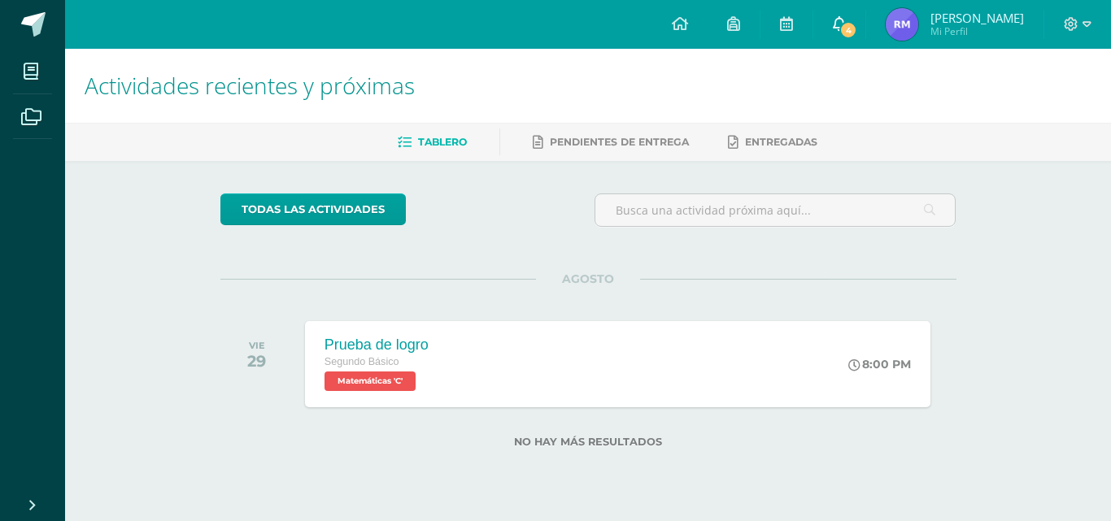
click at [858, 28] on link "4" at bounding box center [839, 24] width 52 height 49
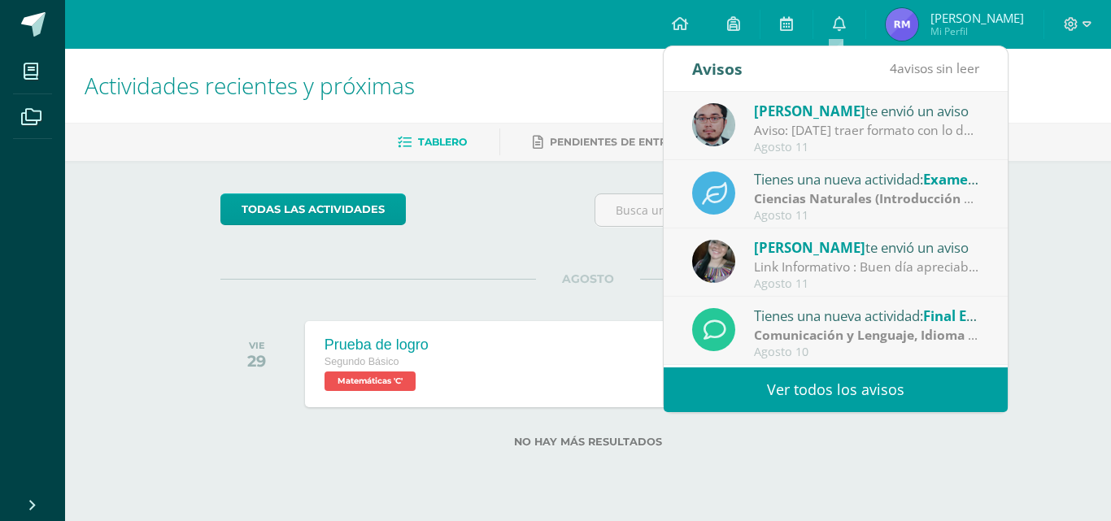
click at [833, 396] on link "Ver todos los avisos" at bounding box center [835, 389] width 344 height 45
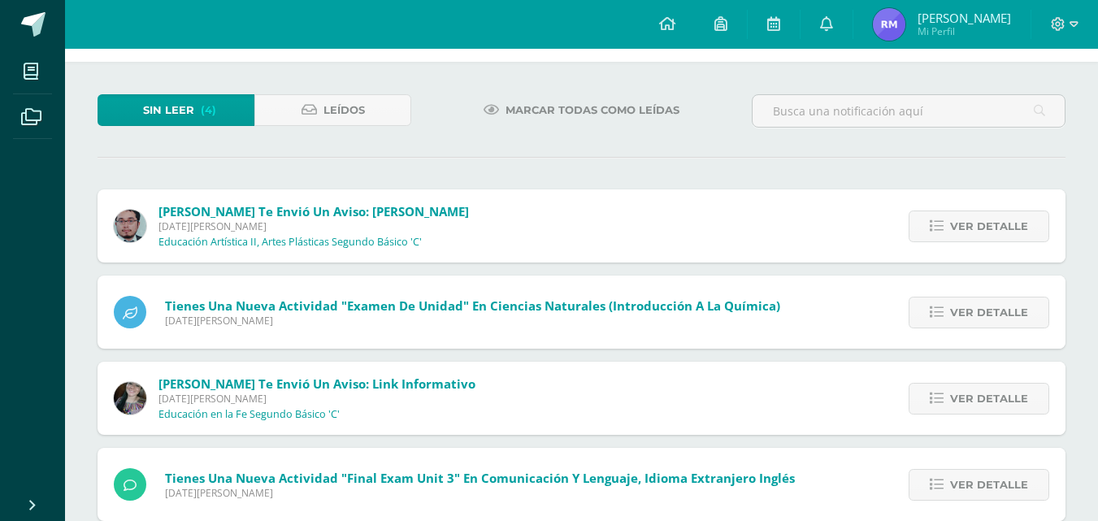
scroll to position [93, 0]
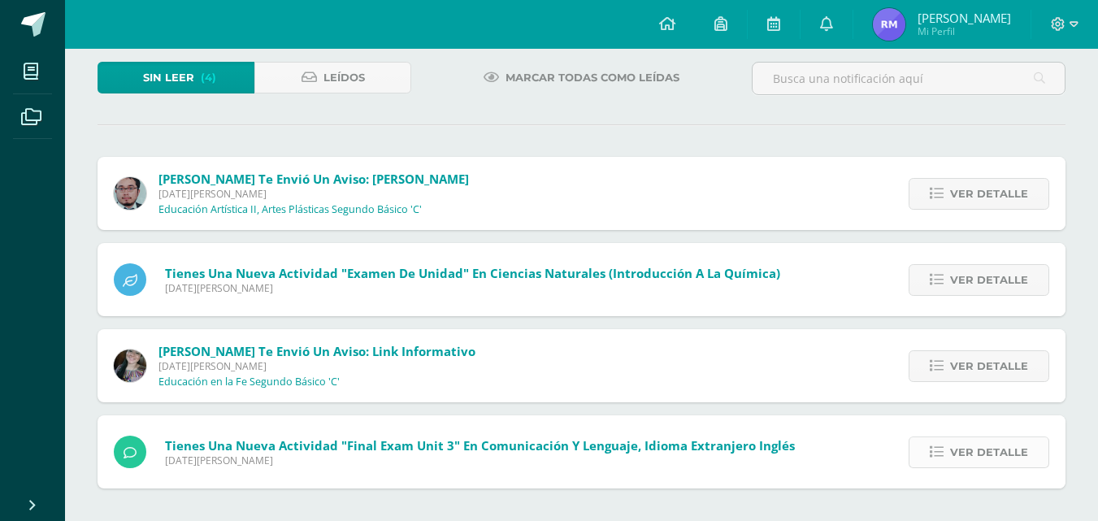
click at [996, 441] on span "Ver detalle" at bounding box center [989, 452] width 78 height 30
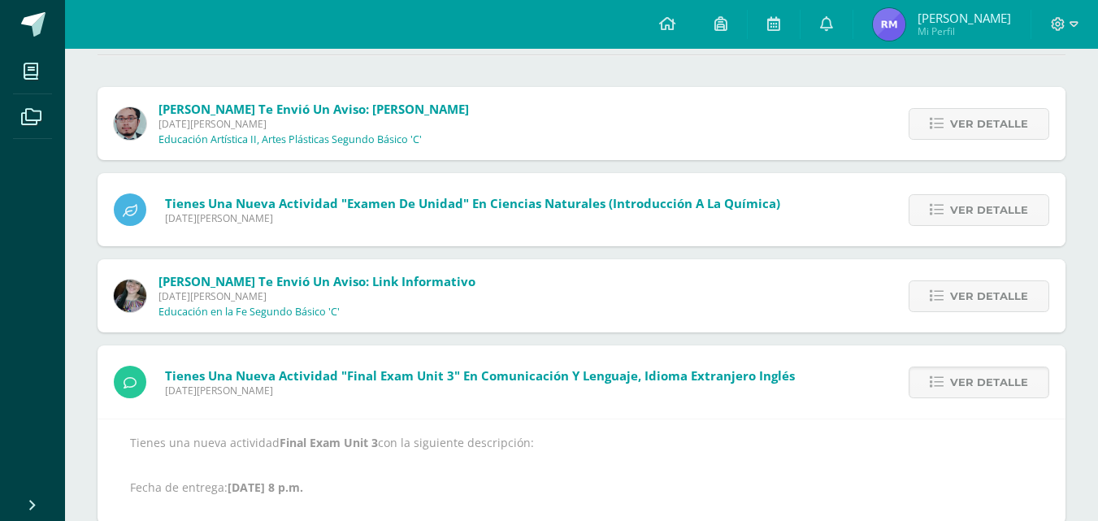
scroll to position [199, 0]
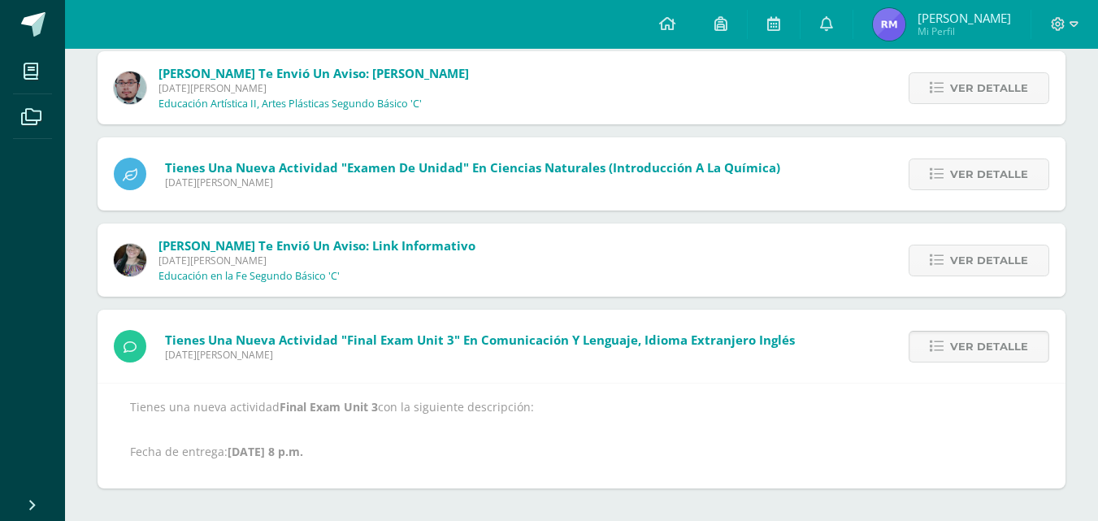
click at [969, 341] on span "Ver detalle" at bounding box center [989, 347] width 78 height 30
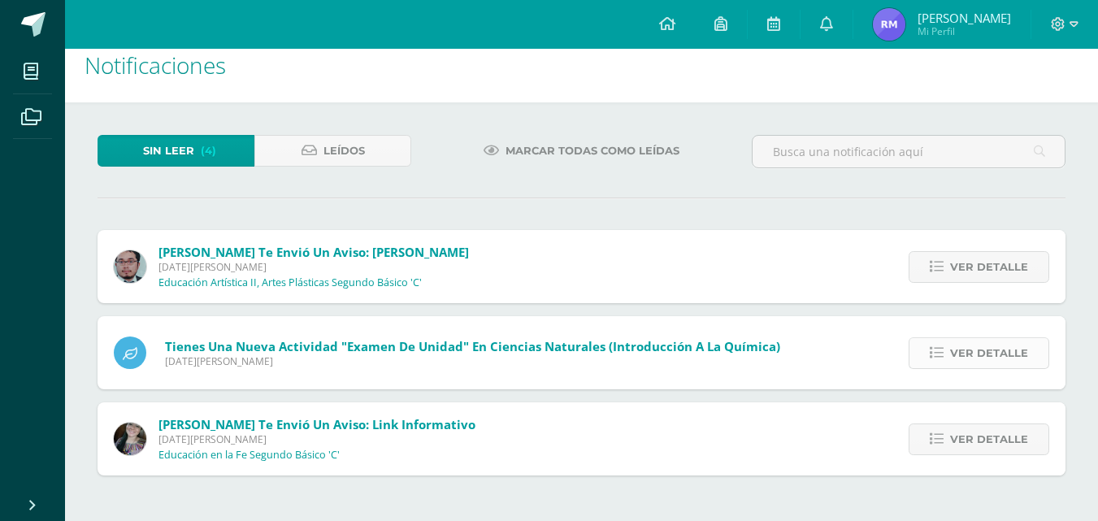
scroll to position [7, 0]
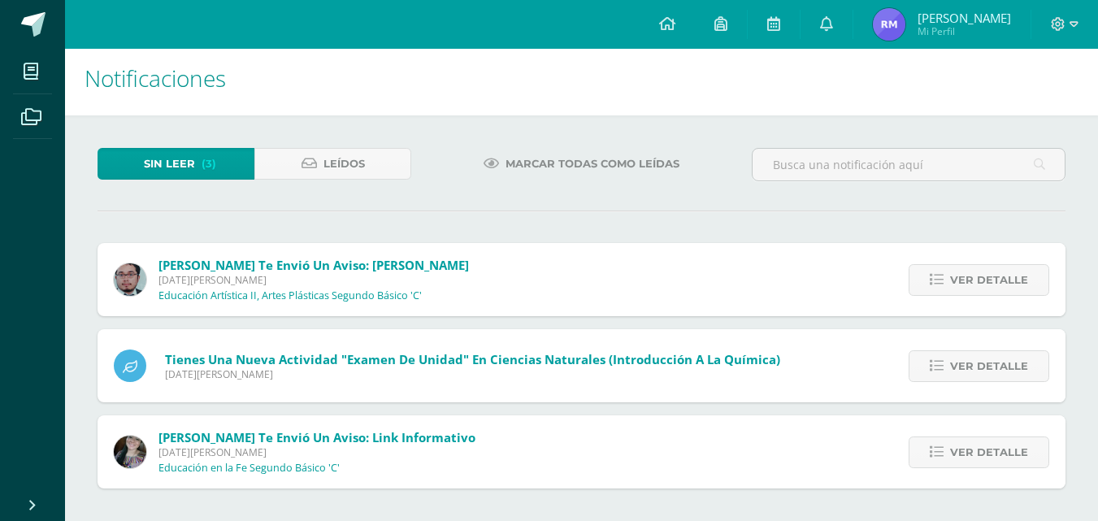
drag, startPoint x: 985, startPoint y: 459, endPoint x: 976, endPoint y: 451, distance: 11.6
click at [985, 458] on span "Ver detalle" at bounding box center [989, 452] width 78 height 30
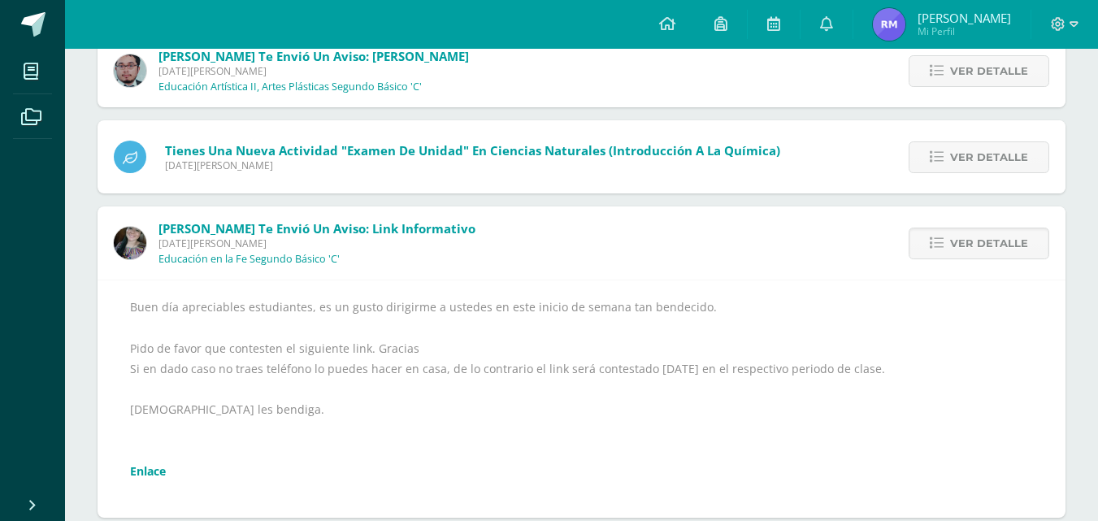
scroll to position [246, 0]
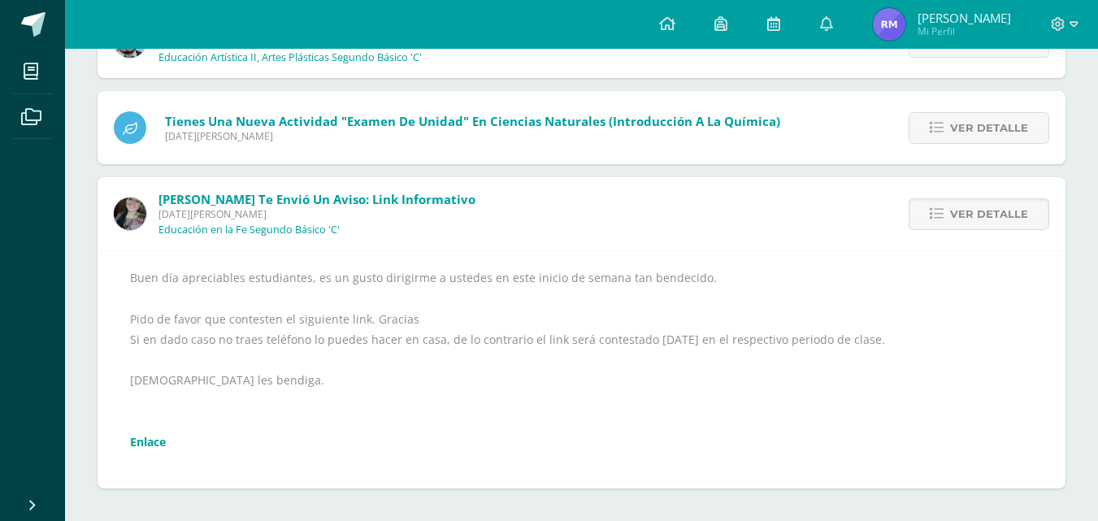
click at [146, 444] on link "Enlace" at bounding box center [148, 441] width 36 height 15
click at [967, 211] on span "Ver detalle" at bounding box center [989, 214] width 78 height 30
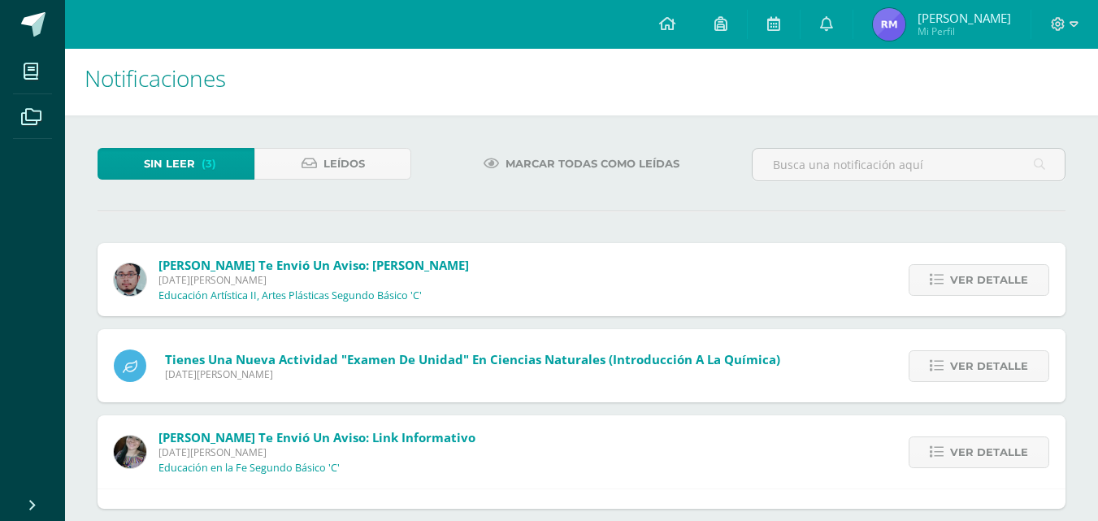
scroll to position [0, 0]
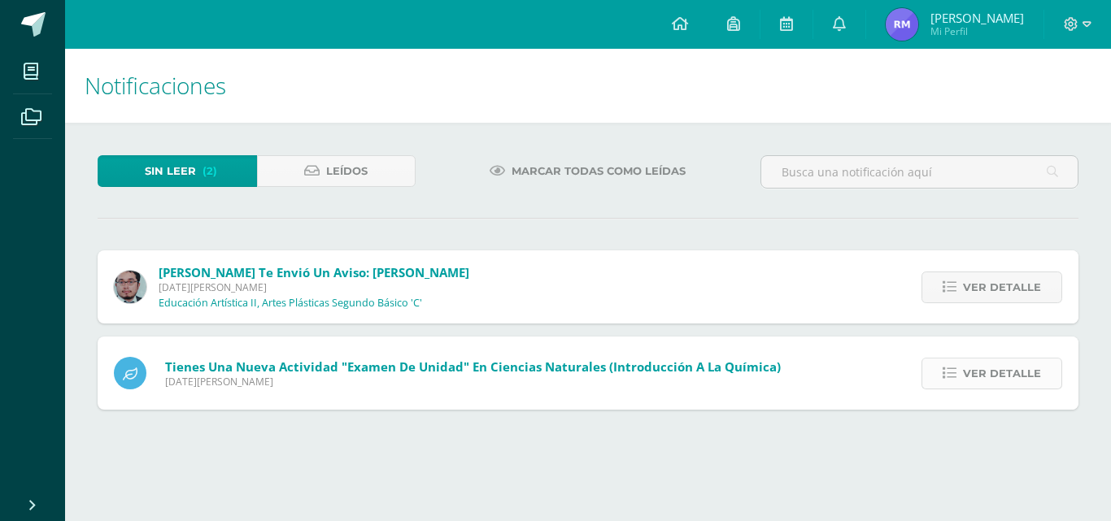
click at [1002, 367] on span "Ver detalle" at bounding box center [1002, 374] width 78 height 30
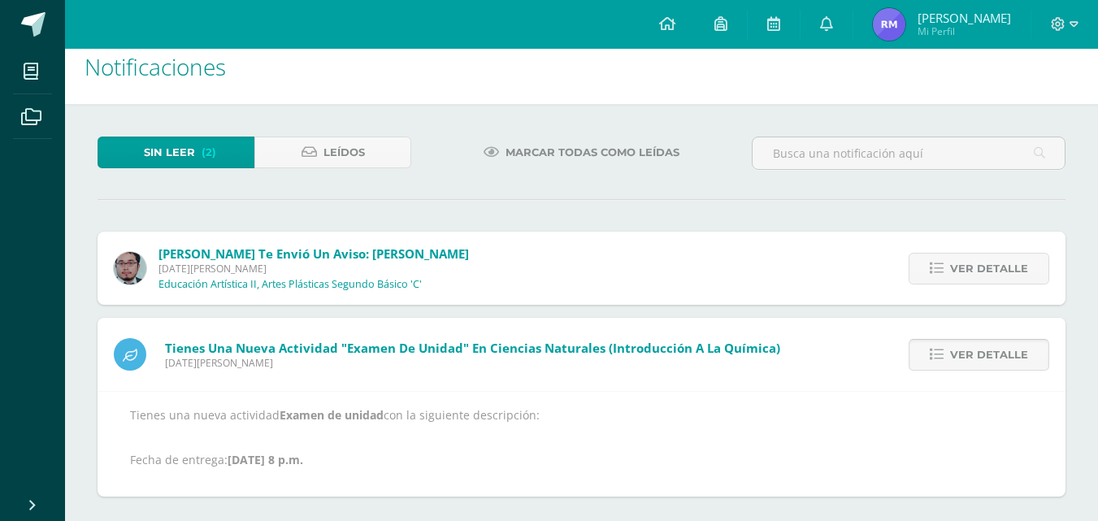
scroll to position [27, 0]
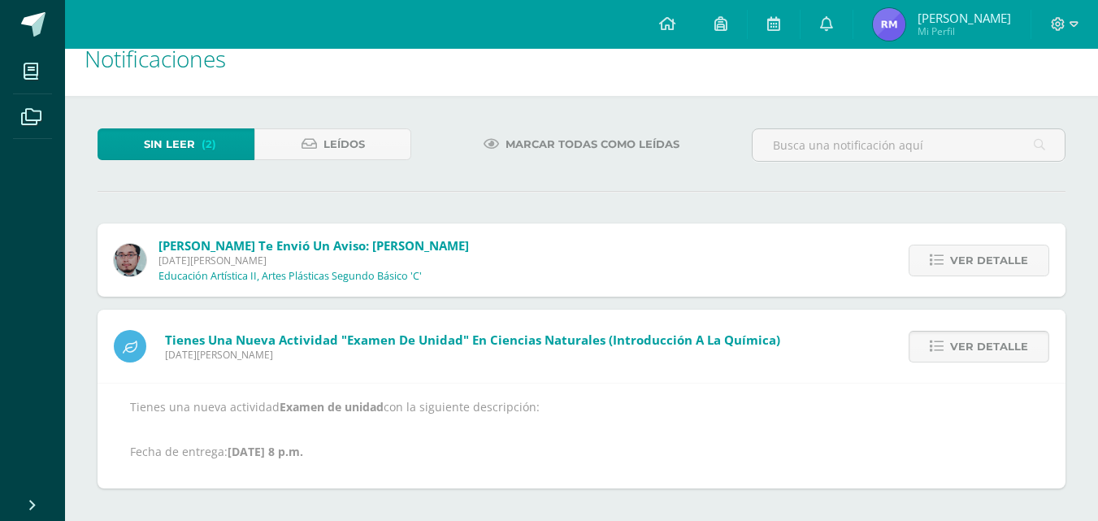
click at [1009, 347] on span "Ver detalle" at bounding box center [989, 347] width 78 height 30
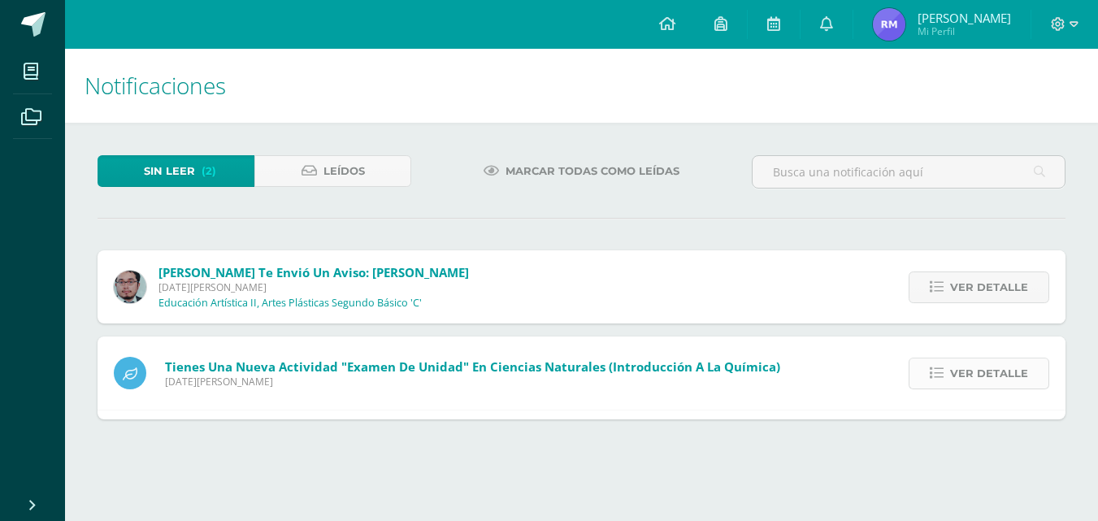
scroll to position [0, 0]
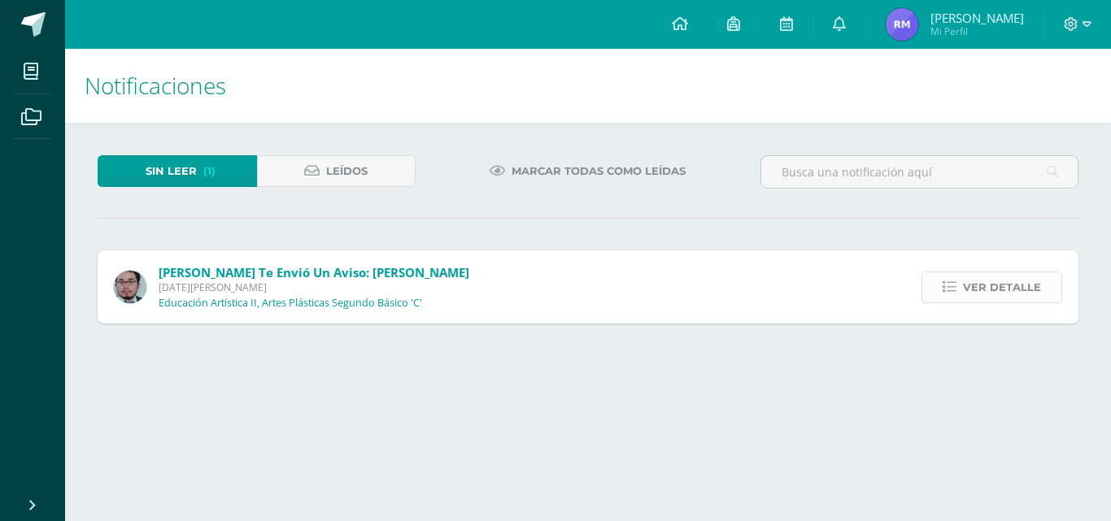
click at [1003, 290] on span "Ver detalle" at bounding box center [1002, 287] width 78 height 30
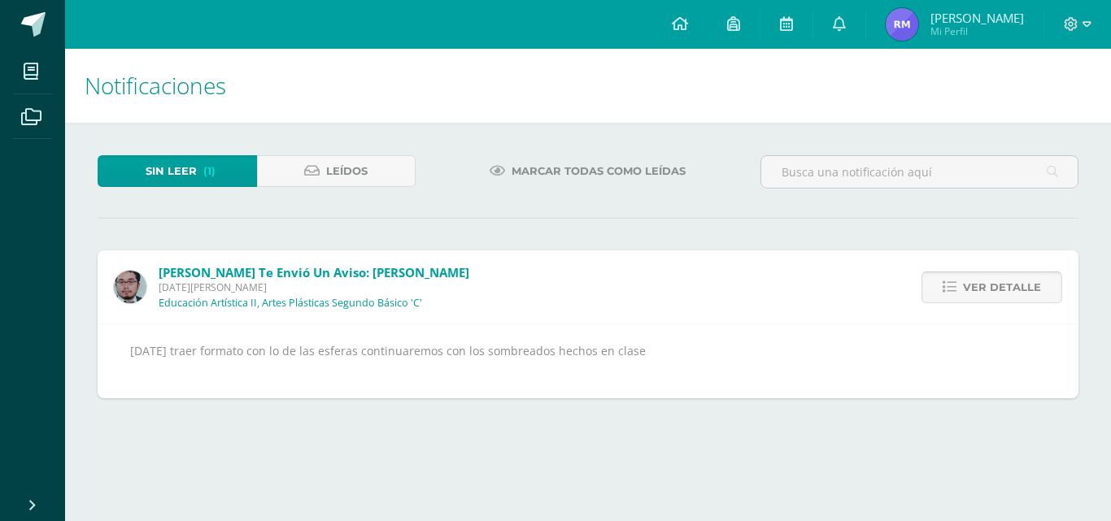
drag, startPoint x: 1000, startPoint y: 280, endPoint x: 981, endPoint y: 295, distance: 23.7
click at [994, 285] on span "Ver detalle" at bounding box center [1002, 287] width 78 height 30
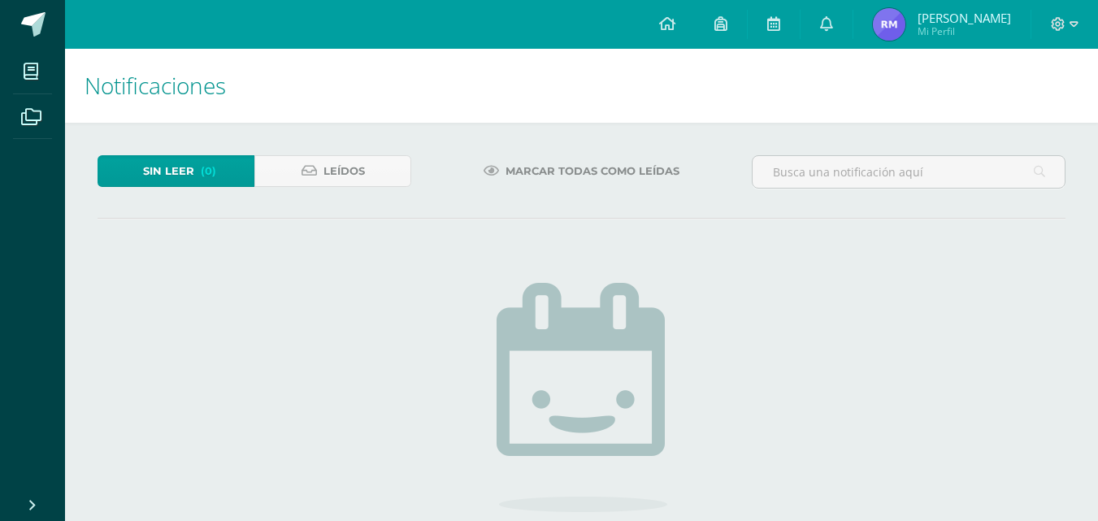
click at [528, 467] on img at bounding box center [582, 397] width 171 height 229
click at [759, 379] on div "No hay nuevas notificaciones ¡Felicidades! no hay nuevas notificaciones, puedes…" at bounding box center [582, 457] width 480 height 414
